Goal: Information Seeking & Learning: Find specific fact

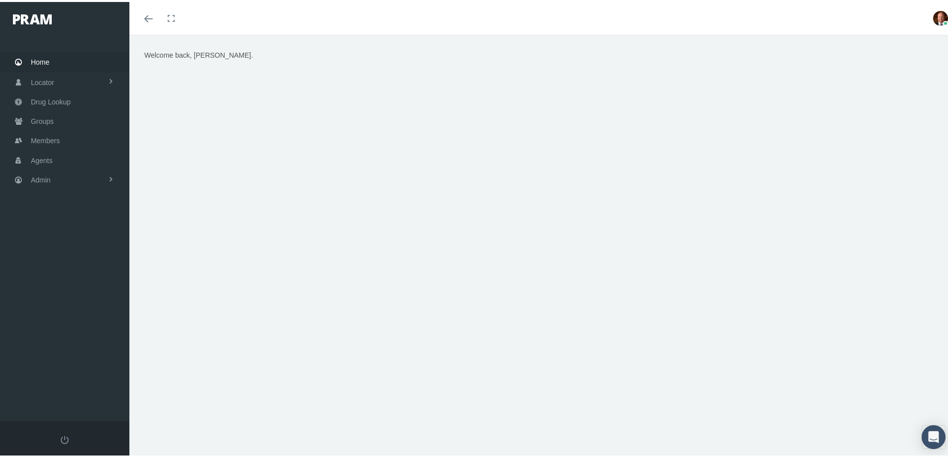
click at [46, 56] on span "Home" at bounding box center [40, 60] width 18 height 19
click at [57, 137] on span "Members" at bounding box center [45, 138] width 29 height 19
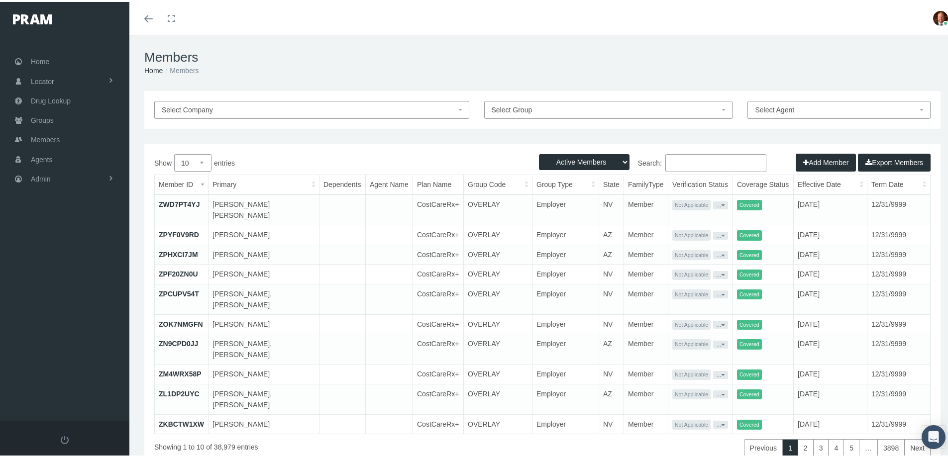
click at [703, 160] on input "Search:" at bounding box center [715, 161] width 101 height 18
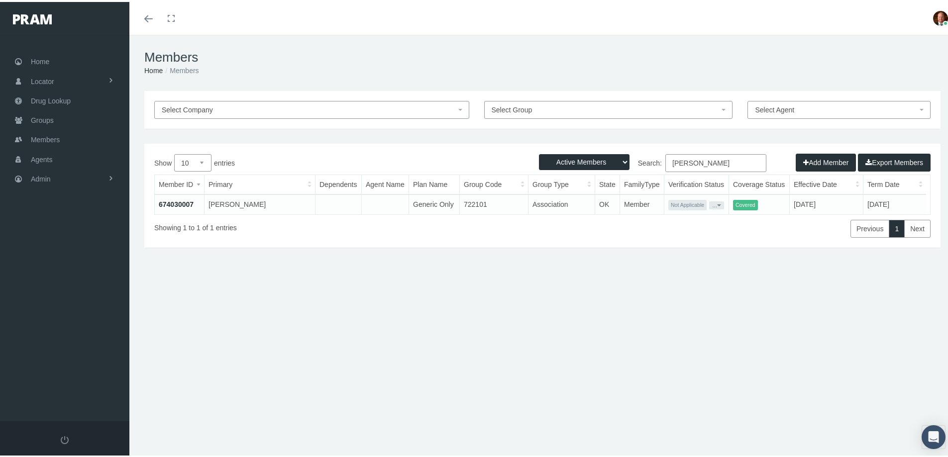
type input "andrea walker"
click at [191, 201] on link "674030007" at bounding box center [176, 203] width 35 height 8
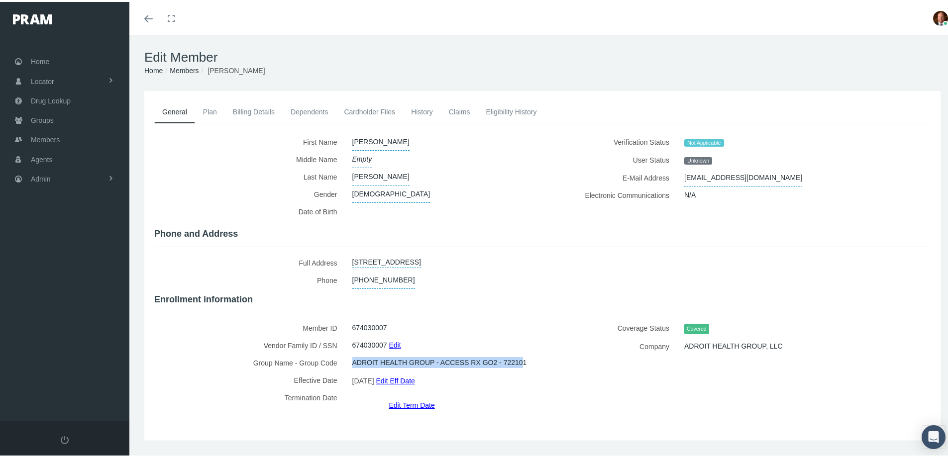
drag, startPoint x: 350, startPoint y: 368, endPoint x: 368, endPoint y: 372, distance: 18.7
click at [368, 369] on span "ADROIT HEALTH GROUP - ACCESS RX GO2 - 722101" at bounding box center [439, 360] width 175 height 17
click at [379, 369] on span "ADROIT HEALTH GROUP - ACCESS RX GO2 - 722101" at bounding box center [439, 360] width 175 height 17
drag, startPoint x: 351, startPoint y: 367, endPoint x: 374, endPoint y: 370, distance: 23.0
click at [374, 369] on span "ADROIT HEALTH GROUP - ACCESS RX GO2 - 722101" at bounding box center [439, 360] width 175 height 17
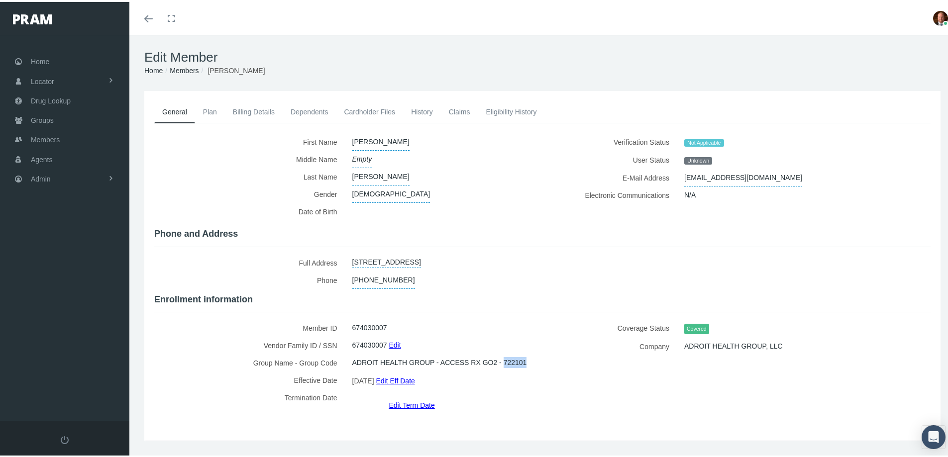
click at [453, 114] on link "Claims" at bounding box center [459, 110] width 37 height 22
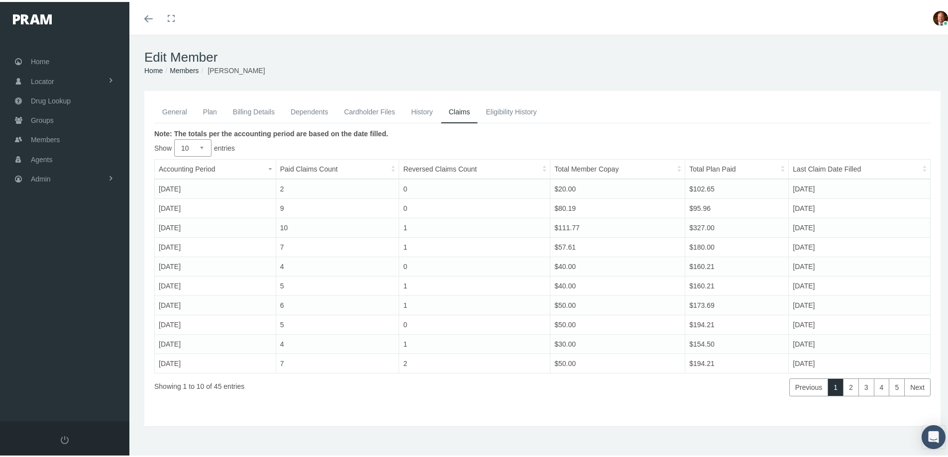
click at [182, 110] on link "General" at bounding box center [174, 110] width 41 height 22
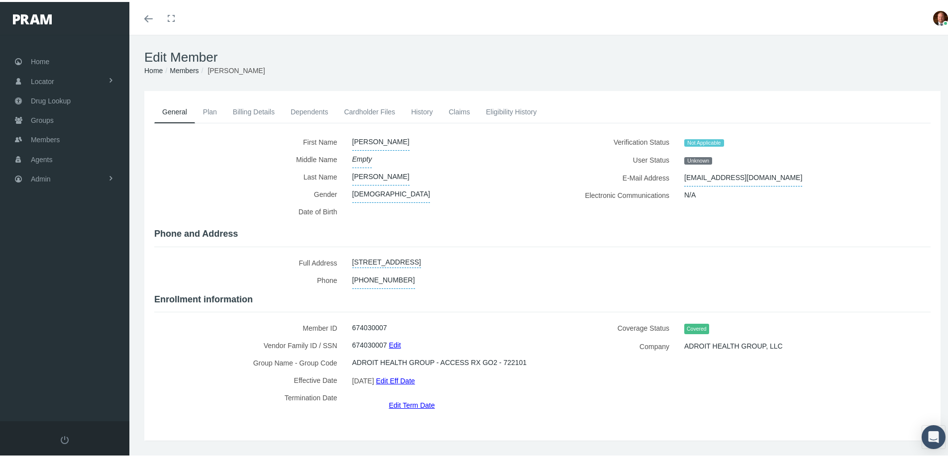
click at [282, 282] on label "Phone" at bounding box center [249, 278] width 191 height 17
drag, startPoint x: 677, startPoint y: 180, endPoint x: 761, endPoint y: 173, distance: 83.4
click at [761, 173] on div "ilovesnowpuff@gmail.com" at bounding box center [788, 175] width 222 height 17
copy span "ilovesnowpuff@gmail.com"
click at [239, 189] on label "Gender" at bounding box center [249, 192] width 191 height 17
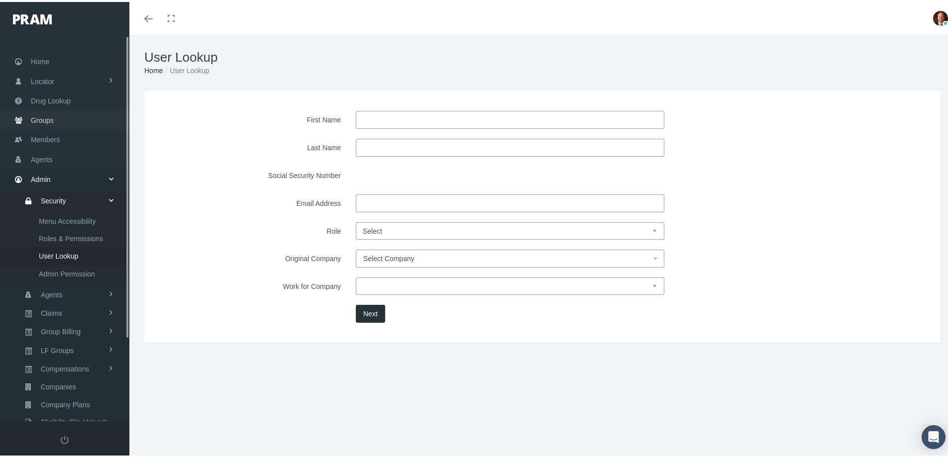
click at [50, 118] on span "Groups" at bounding box center [42, 118] width 23 height 19
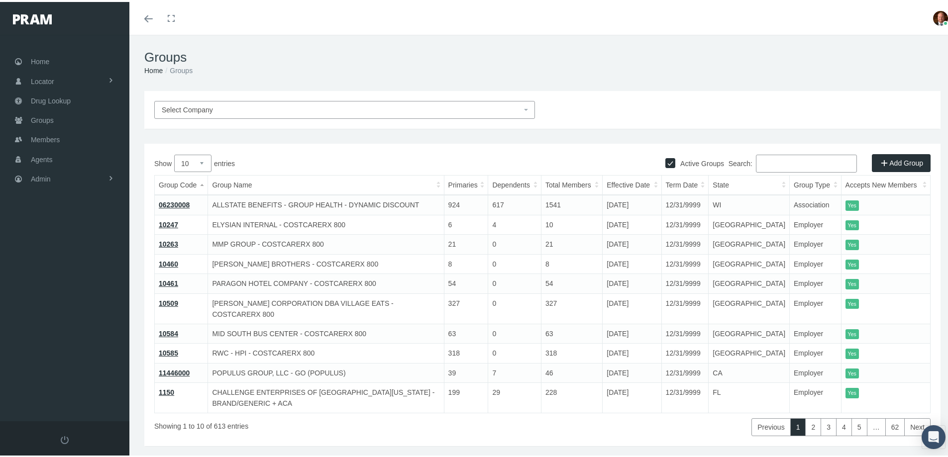
click at [772, 160] on input "Search:" at bounding box center [806, 162] width 101 height 18
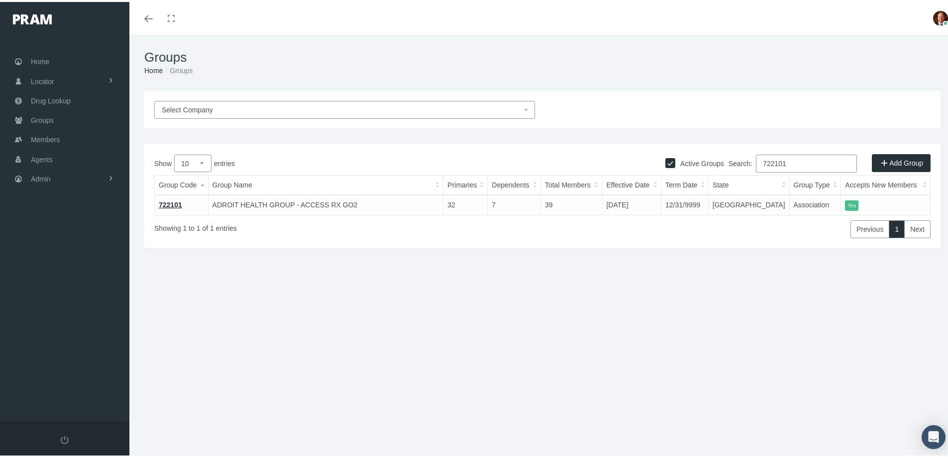
type input "722101"
click at [165, 203] on link "722101" at bounding box center [170, 203] width 23 height 8
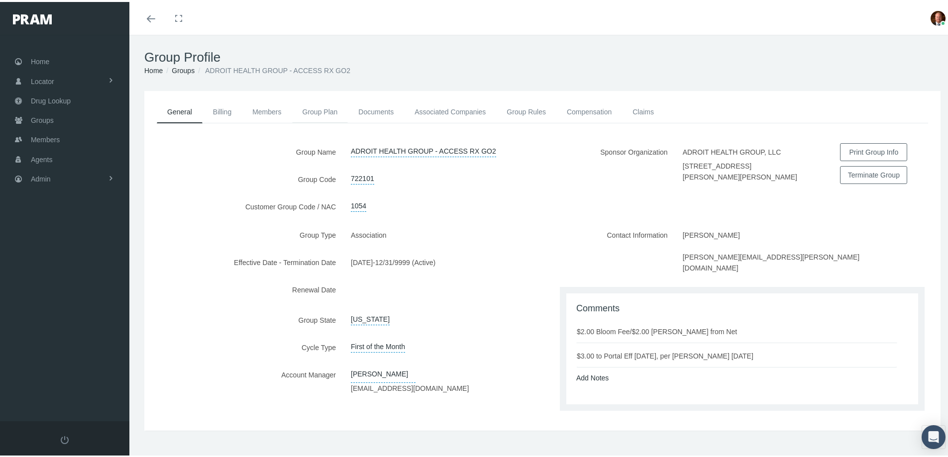
click at [329, 112] on link "Group Plan" at bounding box center [320, 110] width 56 height 22
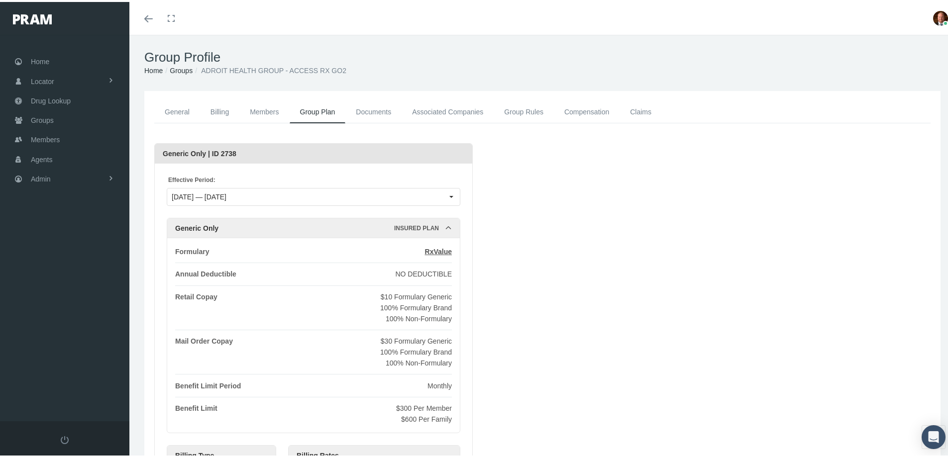
click at [179, 111] on link "General" at bounding box center [177, 110] width 46 height 22
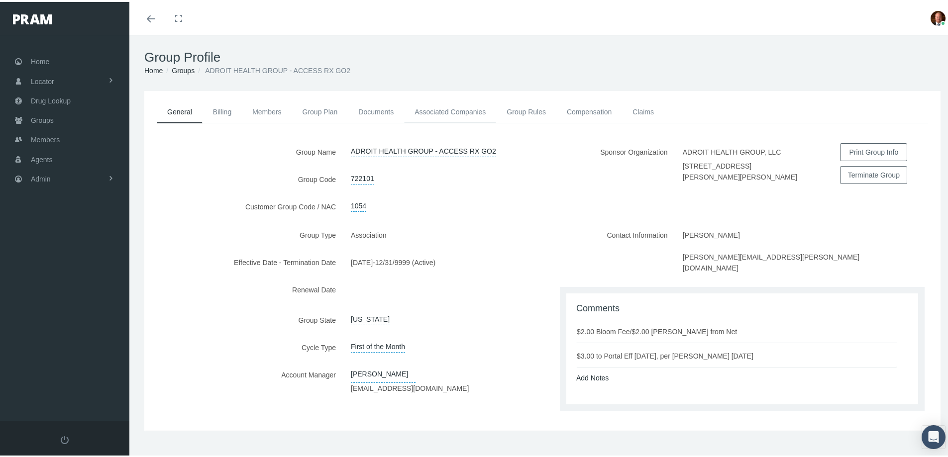
click at [465, 108] on link "Associated Companies" at bounding box center [450, 110] width 92 height 22
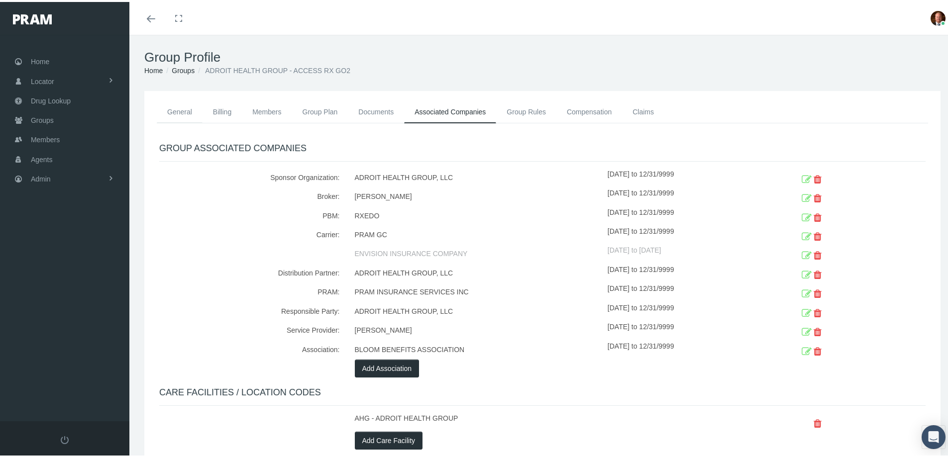
click at [184, 110] on link "General" at bounding box center [180, 110] width 46 height 22
